Goal: Navigation & Orientation: Find specific page/section

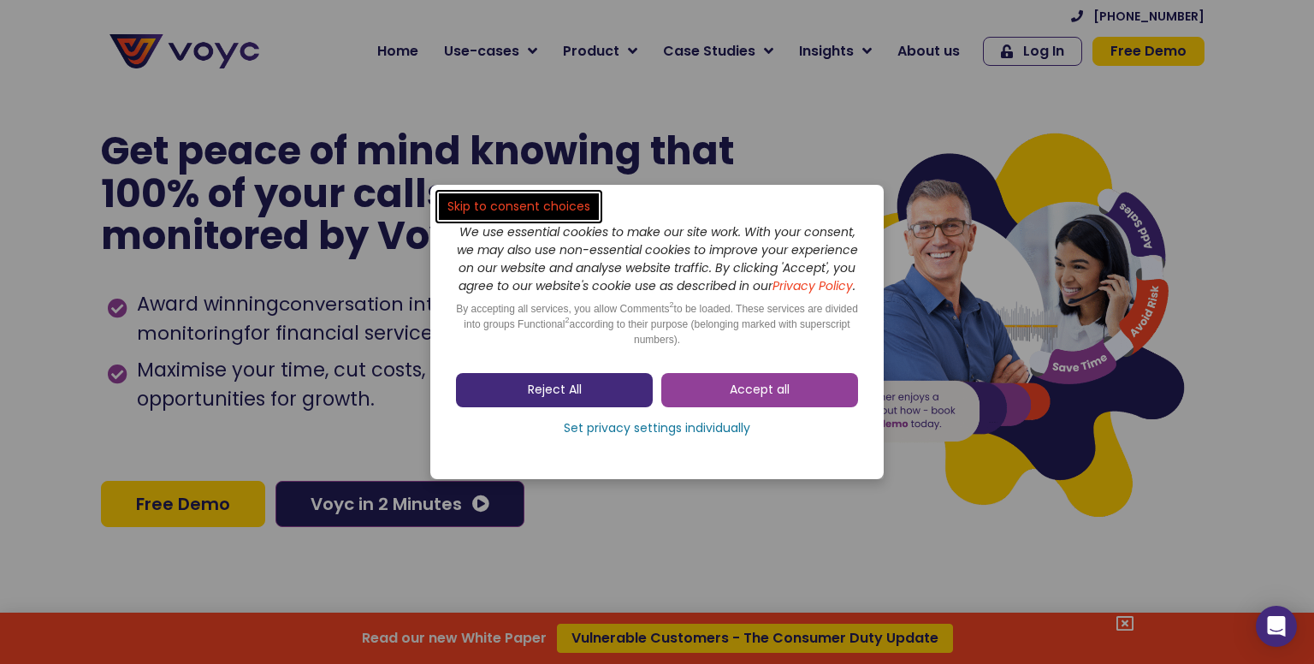
click at [582, 399] on link "Reject All" at bounding box center [554, 390] width 197 height 34
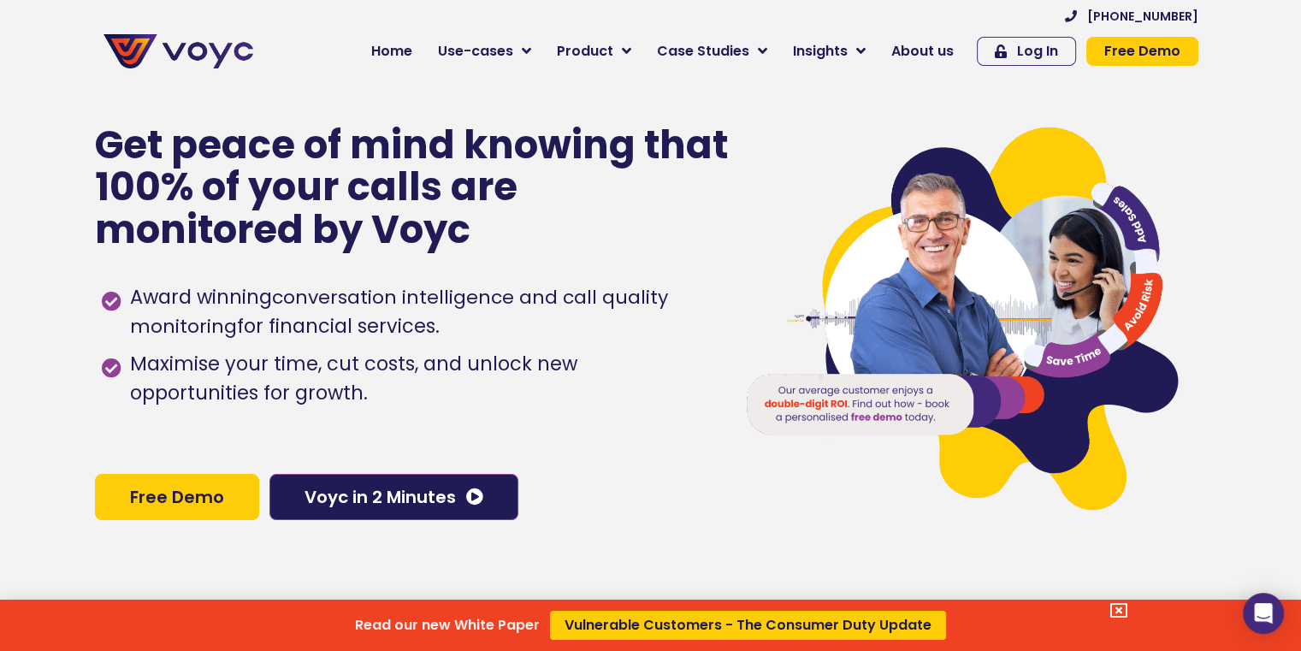
click at [763, 47] on div "Read our new White Paper Vulnerable Customers - The Consumer Duty Update" at bounding box center [650, 325] width 1301 height 651
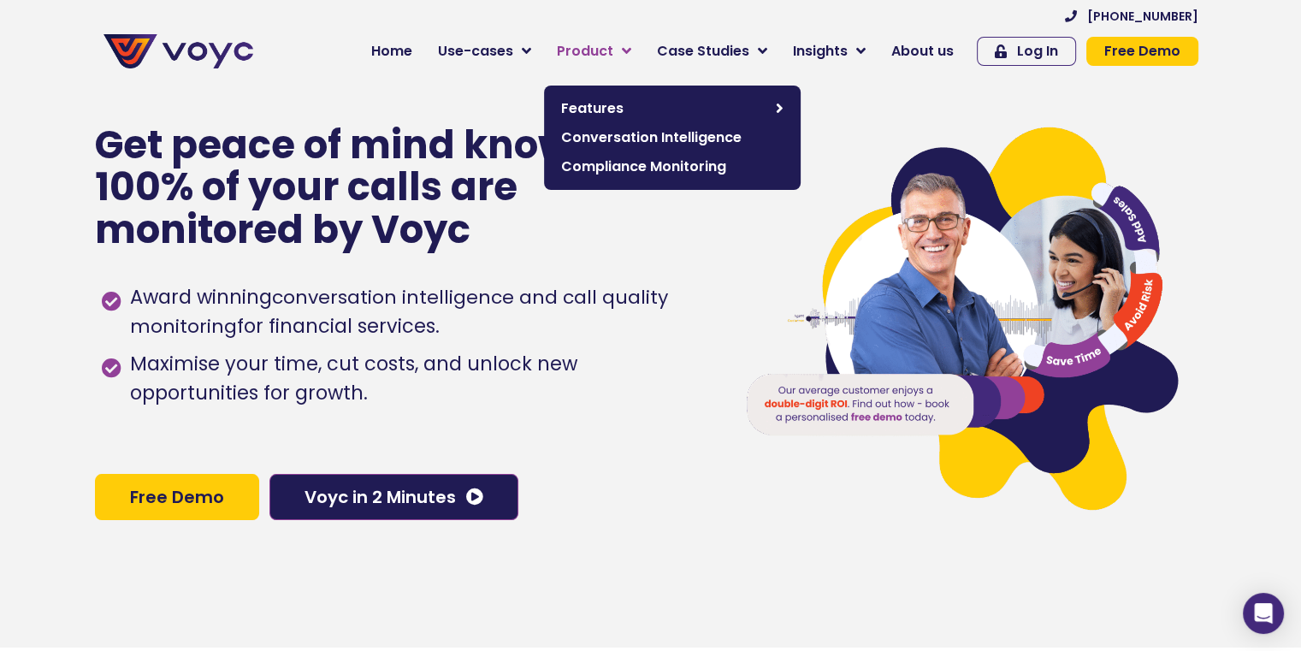
click at [631, 47] on icon at bounding box center [626, 51] width 9 height 15
click at [631, 55] on icon at bounding box center [626, 51] width 9 height 15
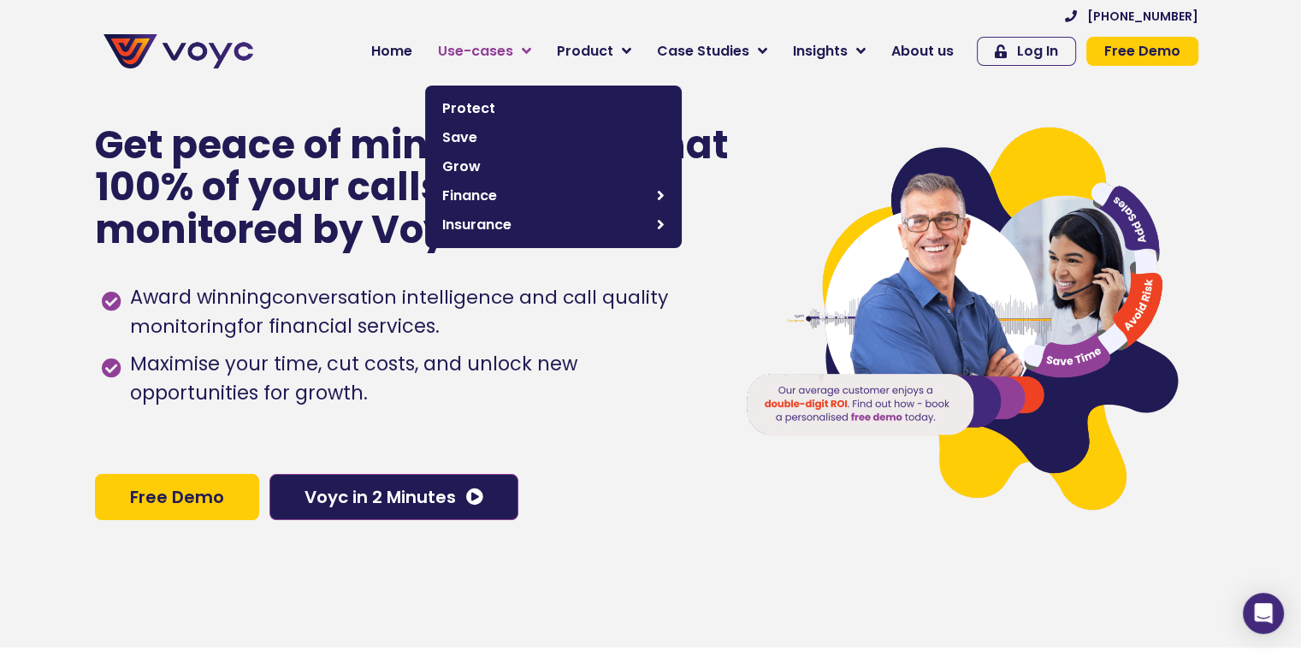
click at [527, 45] on link "Use-cases" at bounding box center [484, 51] width 119 height 34
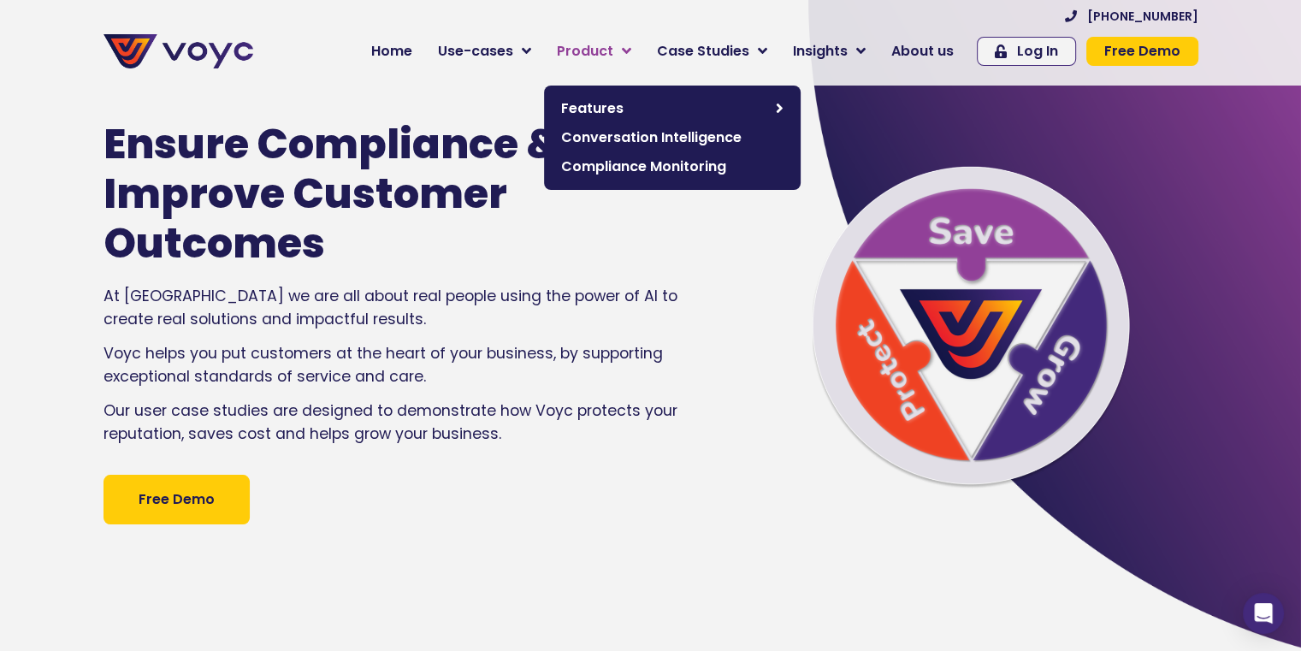
click at [631, 53] on icon at bounding box center [626, 51] width 9 height 15
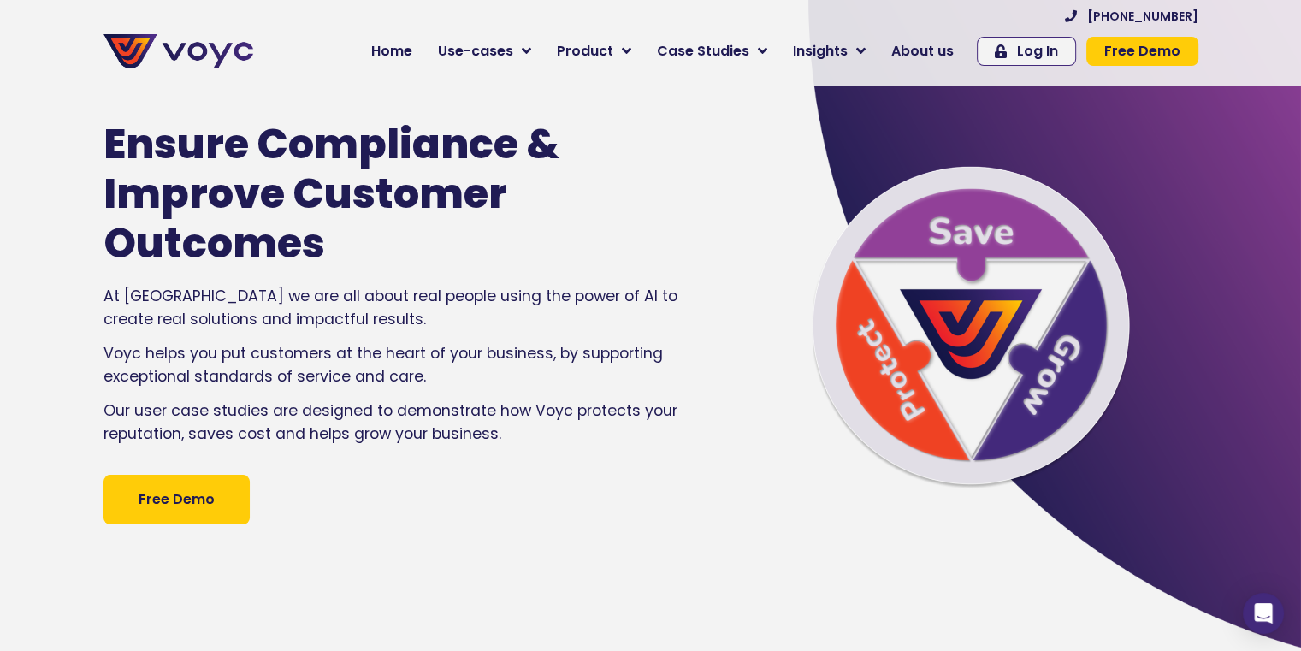
click at [731, 283] on div at bounding box center [960, 322] width 493 height 651
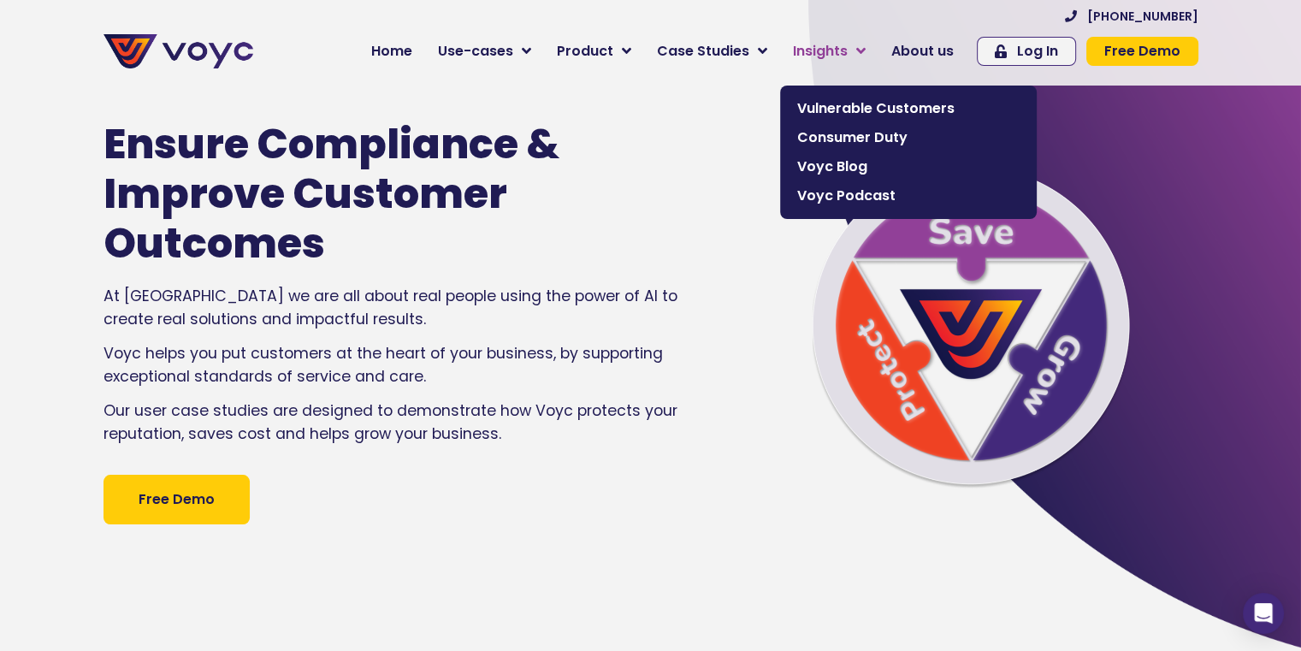
click at [864, 51] on link "Insights" at bounding box center [829, 51] width 98 height 34
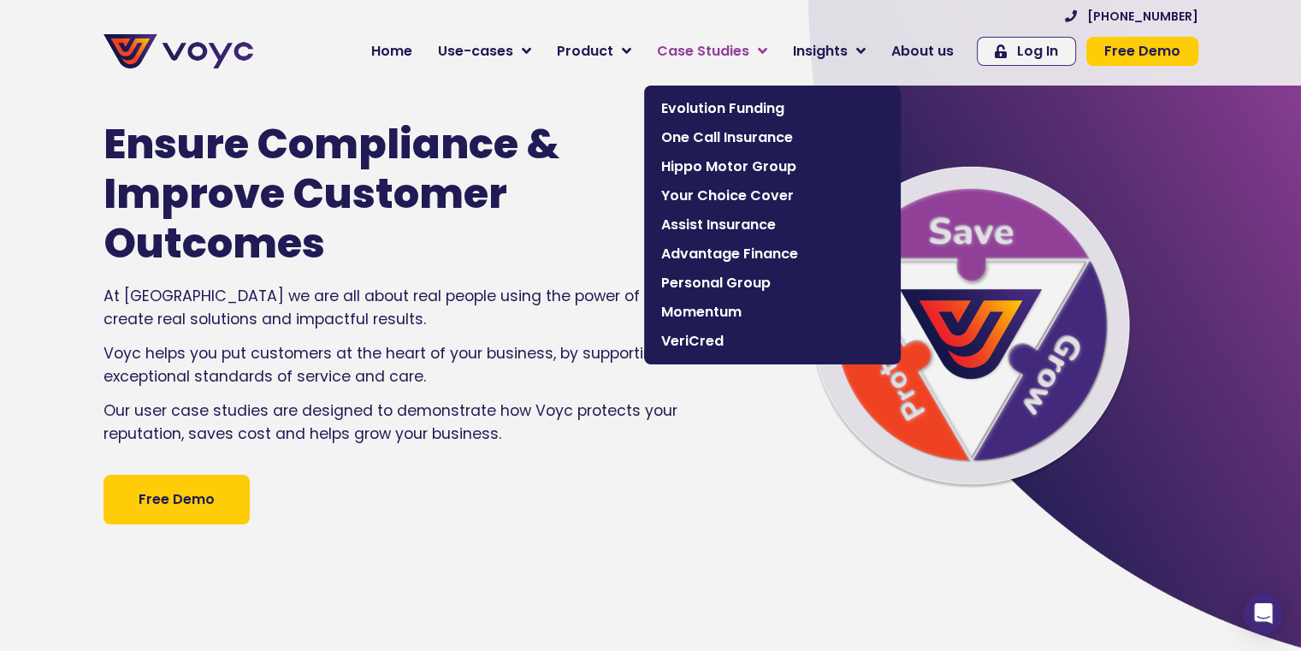
click at [767, 45] on icon at bounding box center [762, 51] width 9 height 15
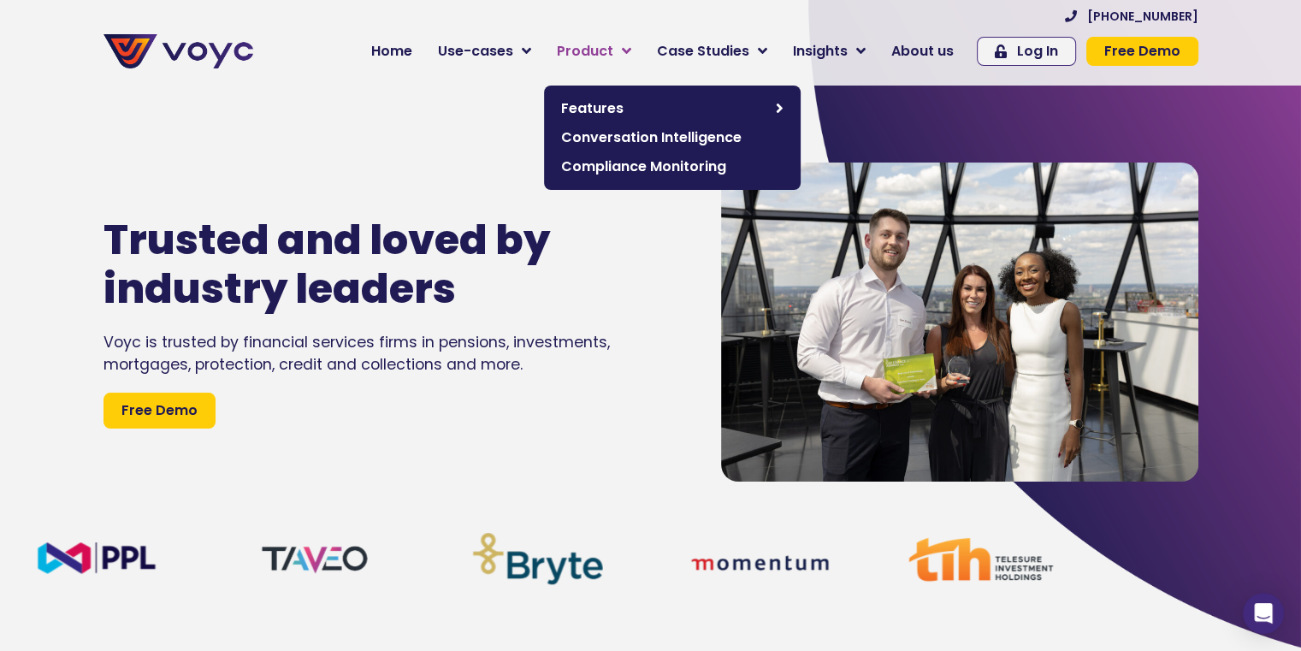
click at [631, 50] on link "Product" at bounding box center [594, 51] width 100 height 34
click at [631, 45] on link "Product" at bounding box center [594, 51] width 100 height 34
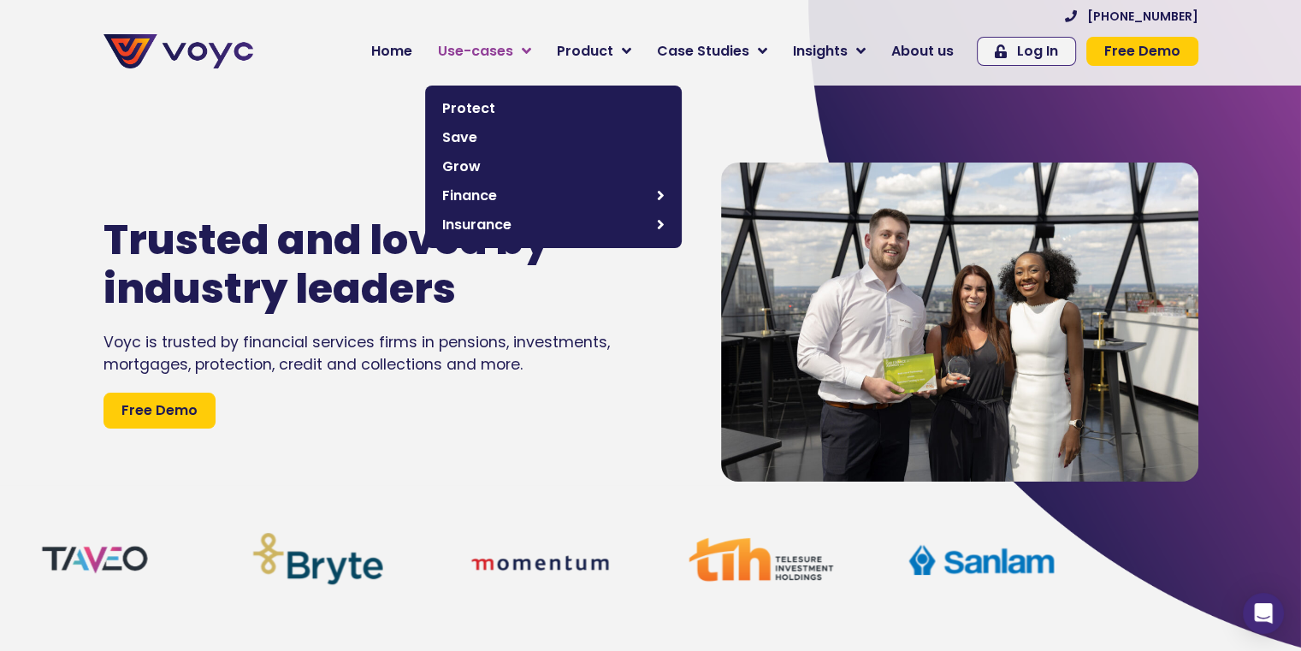
click at [531, 52] on icon at bounding box center [526, 51] width 9 height 15
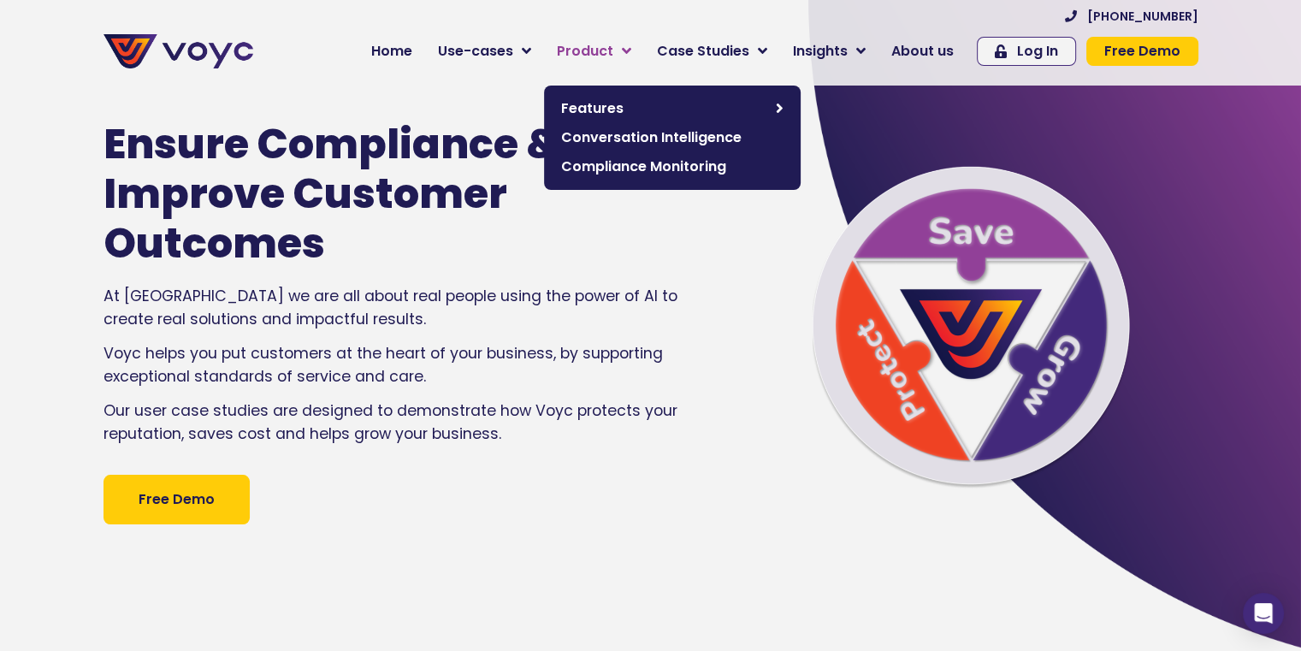
click at [631, 50] on icon at bounding box center [626, 51] width 9 height 15
